Goal: Task Accomplishment & Management: Manage account settings

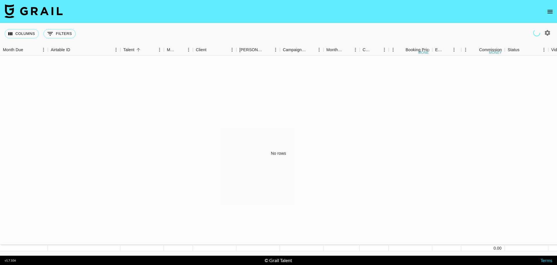
click at [550, 9] on icon "open drawer" at bounding box center [550, 11] width 7 height 7
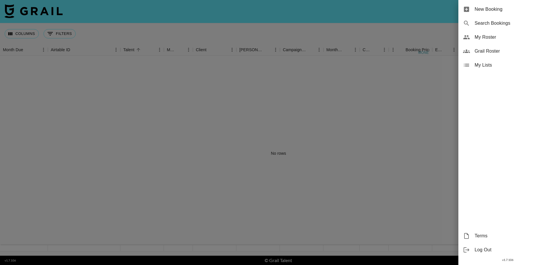
click at [489, 22] on span "Search Bookings" at bounding box center [514, 23] width 78 height 7
select select "id"
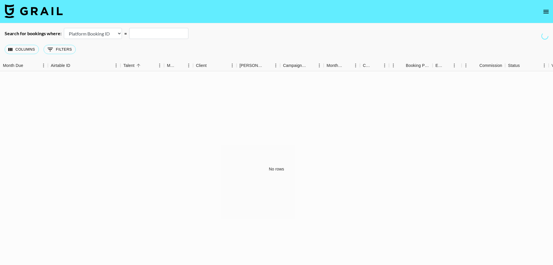
click at [540, 14] on nav at bounding box center [276, 11] width 553 height 23
click at [543, 12] on icon "open drawer" at bounding box center [546, 11] width 7 height 7
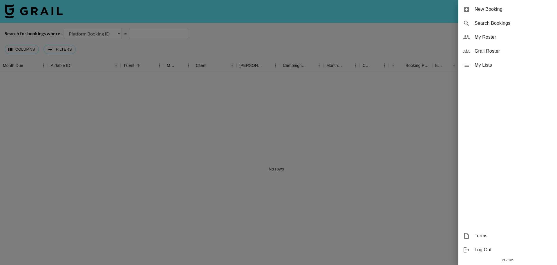
click at [495, 36] on span "My Roster" at bounding box center [514, 37] width 78 height 7
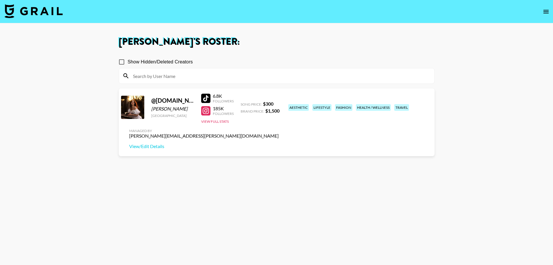
click at [273, 74] on input at bounding box center [279, 75] width 301 height 9
click at [550, 12] on button "open drawer" at bounding box center [546, 12] width 12 height 12
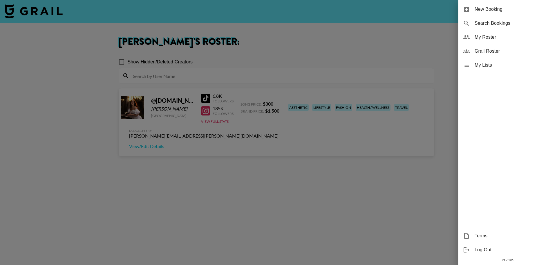
click at [512, 51] on span "Grail Roster" at bounding box center [514, 51] width 78 height 7
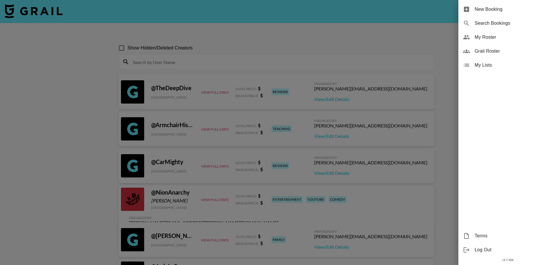
click at [375, 42] on div at bounding box center [278, 132] width 557 height 265
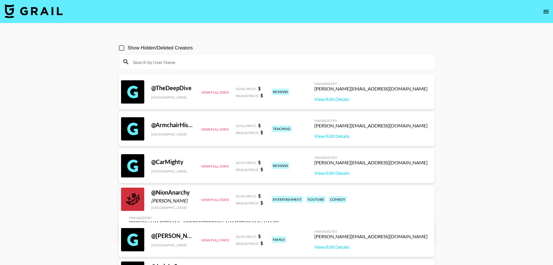
click at [329, 66] on input at bounding box center [279, 61] width 301 height 9
click at [544, 17] on nav at bounding box center [276, 11] width 553 height 23
click at [545, 15] on icon "open drawer" at bounding box center [546, 11] width 7 height 7
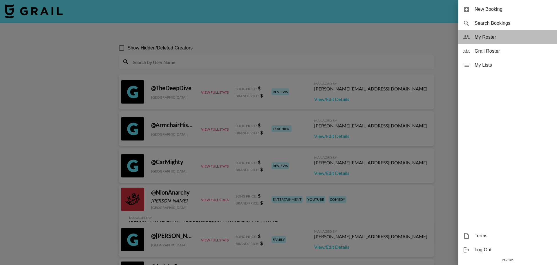
click at [508, 37] on span "My Roster" at bounding box center [514, 37] width 78 height 7
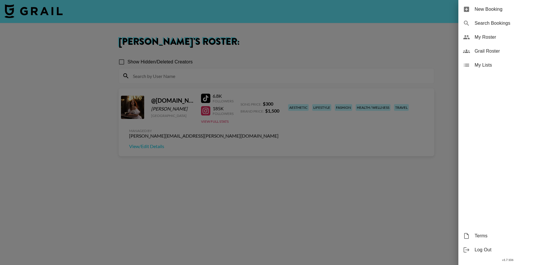
click at [302, 104] on div at bounding box center [278, 132] width 557 height 265
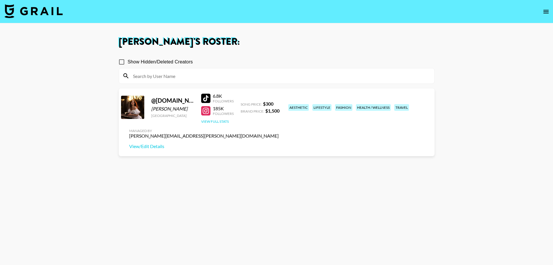
click at [222, 120] on button "View Full Stats" at bounding box center [215, 121] width 28 height 4
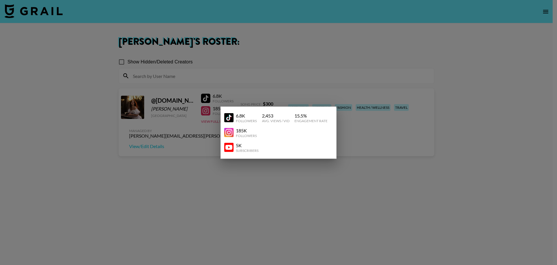
click at [225, 145] on img at bounding box center [228, 147] width 9 height 9
click at [370, 122] on div at bounding box center [278, 132] width 557 height 265
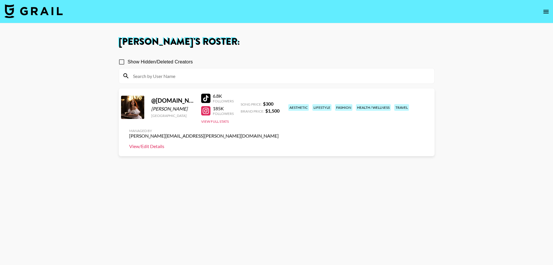
click at [279, 143] on link "View/Edit Details" at bounding box center [204, 146] width 150 height 6
click at [548, 11] on icon "open drawer" at bounding box center [546, 11] width 7 height 7
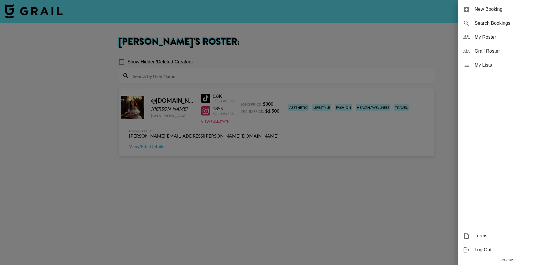
click at [490, 49] on span "Grail Roster" at bounding box center [514, 51] width 78 height 7
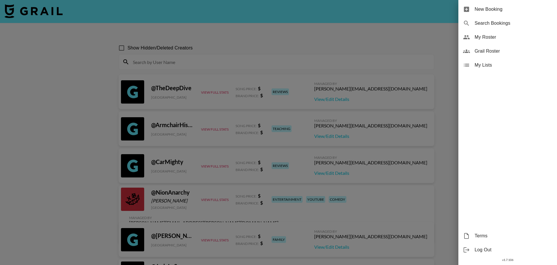
click at [175, 72] on div at bounding box center [278, 132] width 557 height 265
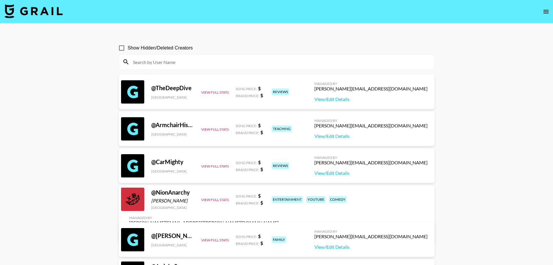
click at [180, 62] on input at bounding box center [279, 61] width 301 height 9
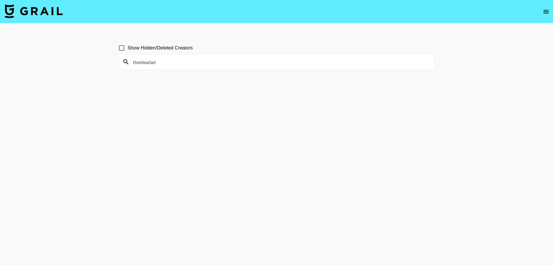
type input "theideadad"
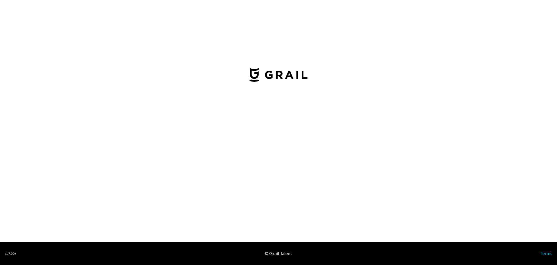
select select "USD"
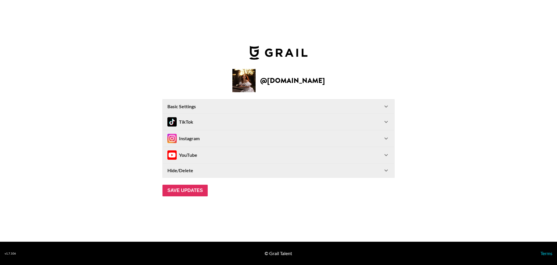
click at [320, 123] on div "TikTok" at bounding box center [275, 121] width 215 height 9
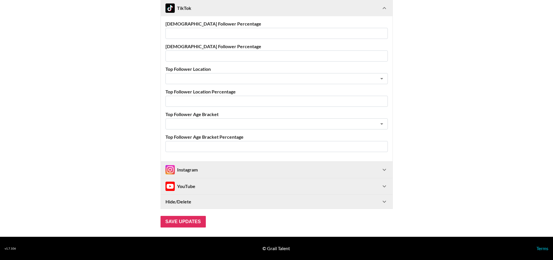
click at [317, 167] on div "Instagram" at bounding box center [273, 169] width 215 height 9
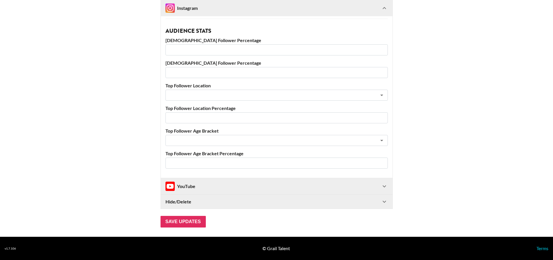
click at [319, 185] on div "YouTube" at bounding box center [273, 186] width 215 height 9
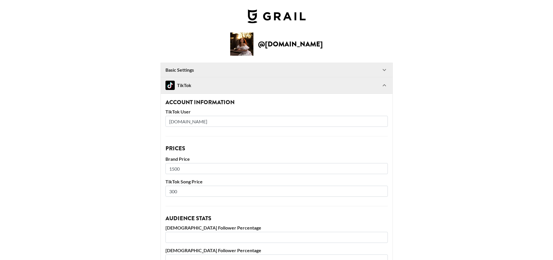
click at [319, 66] on Settings-header "Basic Settings" at bounding box center [277, 70] width 232 height 14
